Goal: Information Seeking & Learning: Learn about a topic

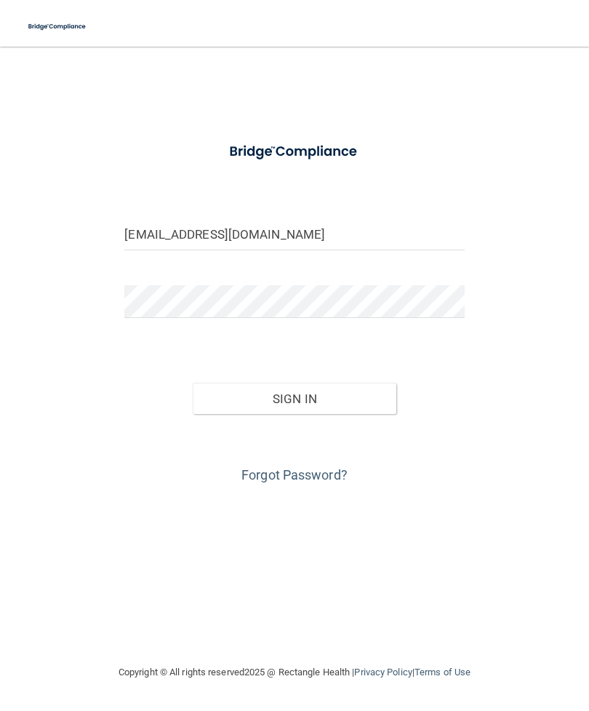
click at [338, 402] on button "Sign In" at bounding box center [295, 399] width 204 height 32
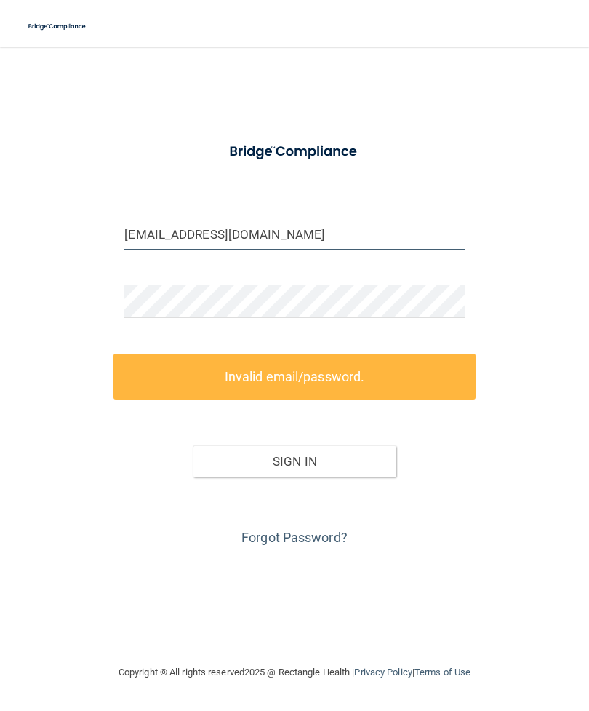
click at [166, 237] on input "[EMAIL_ADDRESS][DOMAIN_NAME]" at bounding box center [294, 234] width 340 height 33
click at [159, 227] on input "[EMAIL_ADDRESS][DOMAIN_NAME]" at bounding box center [294, 234] width 340 height 33
click at [176, 236] on input "[EMAIL_ADDRESS][DOMAIN_NAME]" at bounding box center [294, 234] width 340 height 33
click at [170, 236] on input "[EMAIL_ADDRESS][DOMAIN_NAME]" at bounding box center [294, 234] width 340 height 33
click at [199, 245] on input "[EMAIL_ADDRESS][DOMAIN_NAME]" at bounding box center [294, 234] width 340 height 33
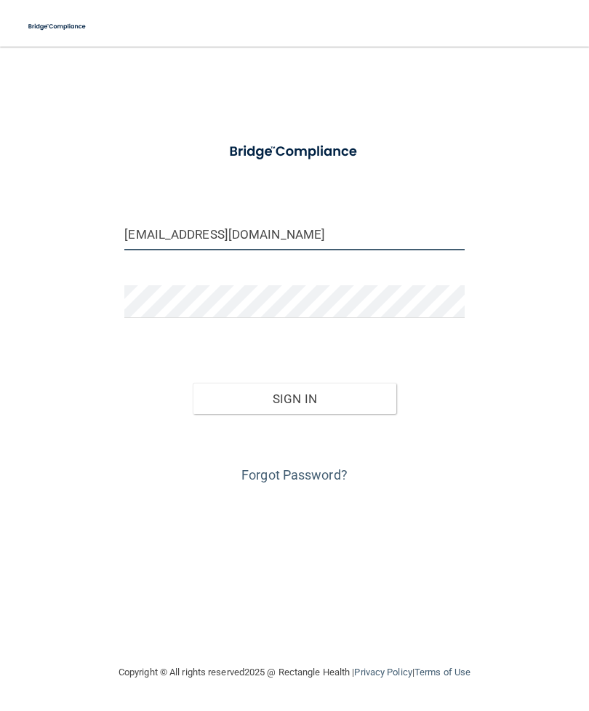
type input "[EMAIL_ADDRESS][DOMAIN_NAME]"
click at [343, 407] on button "Sign In" at bounding box center [295, 399] width 204 height 32
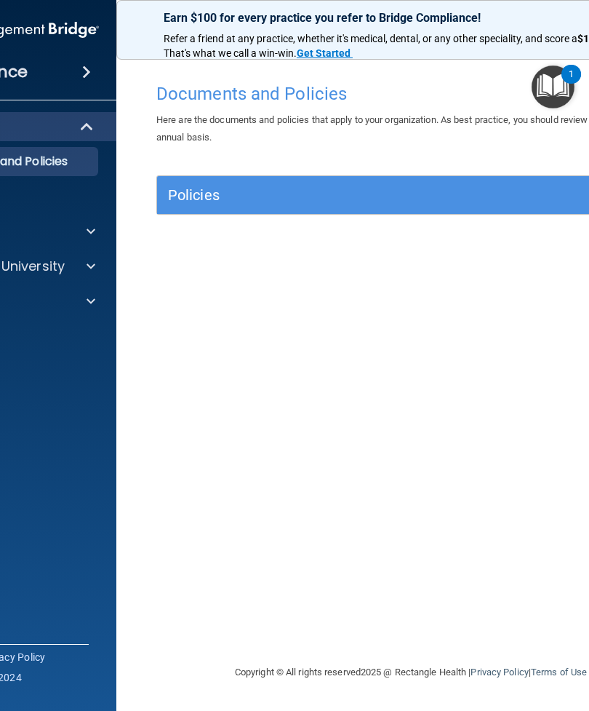
click at [96, 226] on div at bounding box center [89, 231] width 36 height 17
click at [94, 340] on span at bounding box center [91, 335] width 9 height 17
click at [55, 374] on img at bounding box center [60, 371] width 18 height 18
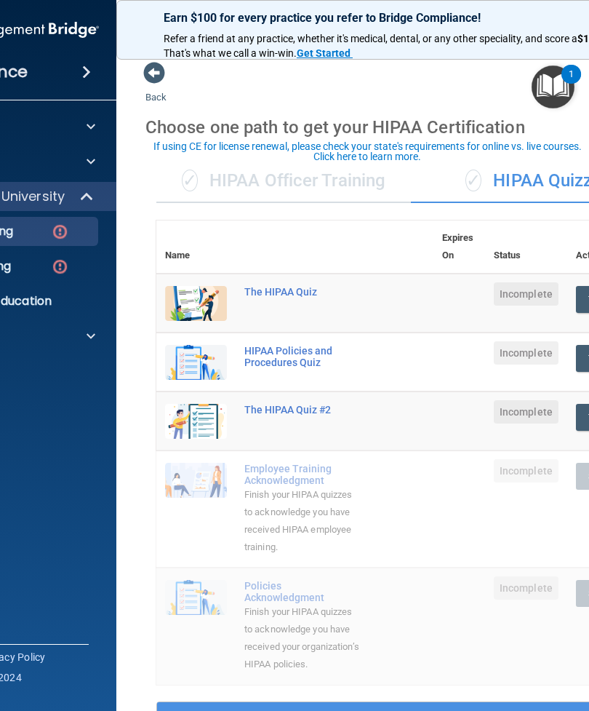
click at [52, 263] on img at bounding box center [60, 267] width 18 height 18
